Goal: Task Accomplishment & Management: Manage account settings

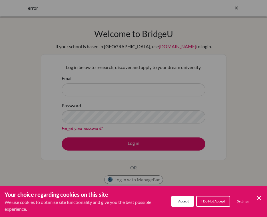
click at [260, 197] on icon "Cookie Control Close Icon" at bounding box center [259, 198] width 7 height 7
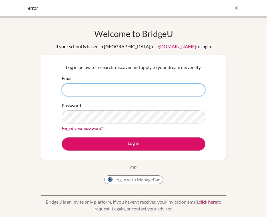
click at [151, 87] on input "Email" at bounding box center [134, 89] width 144 height 13
type input "jharwood@ris.ae"
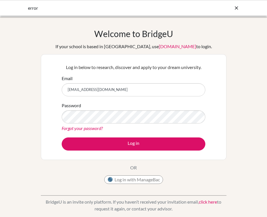
click at [95, 128] on link "Forgot your password?" at bounding box center [82, 128] width 41 height 5
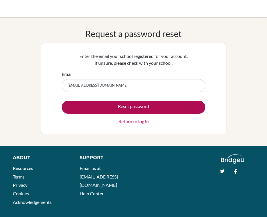
type input "[EMAIL_ADDRESS][DOMAIN_NAME]"
click at [140, 105] on button "Reset password" at bounding box center [134, 107] width 144 height 13
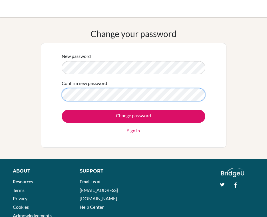
click at [133, 116] on input "Change password" at bounding box center [134, 116] width 144 height 13
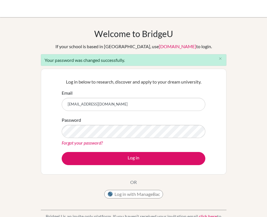
type input "jharwood@ris.ae"
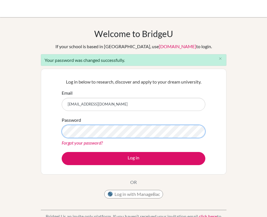
click at [133, 159] on button "Log in" at bounding box center [134, 158] width 144 height 13
